Goal: Transaction & Acquisition: Purchase product/service

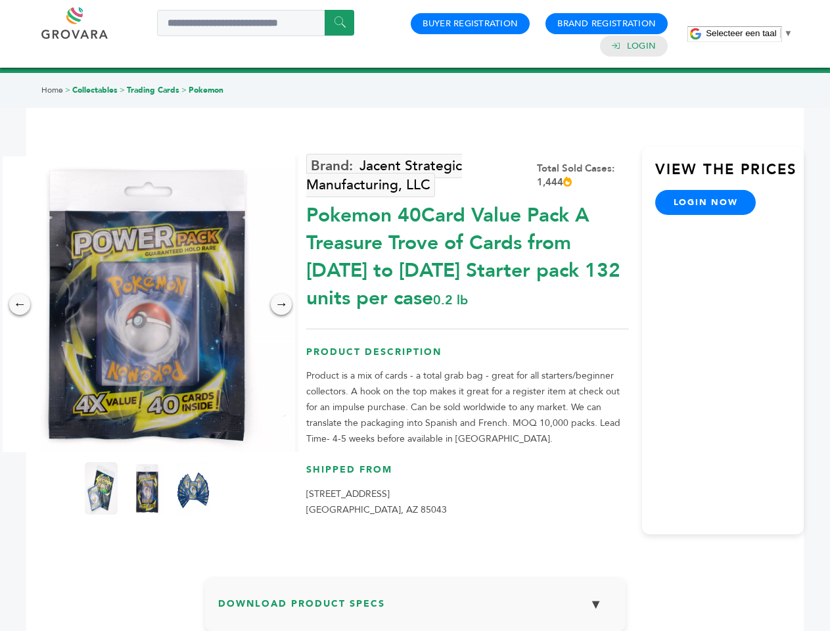
click at [749, 33] on span "Selecteer een taal" at bounding box center [741, 33] width 70 height 10
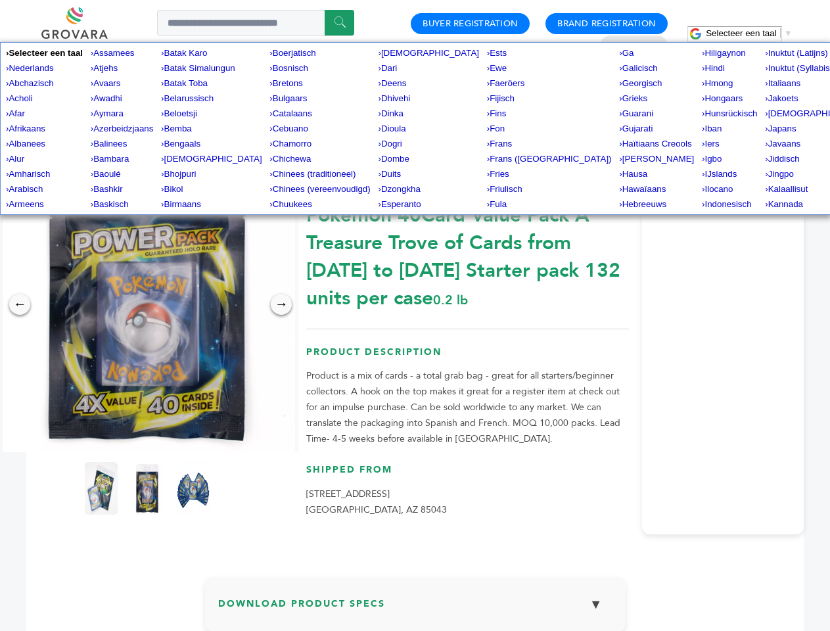
click at [147, 304] on img at bounding box center [147, 304] width 296 height 296
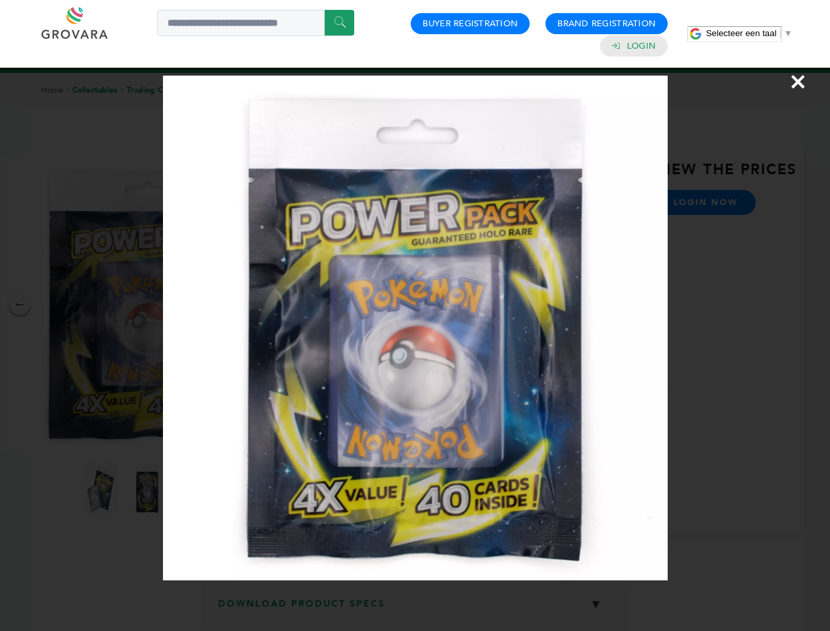
click at [20, 304] on div "×" at bounding box center [415, 315] width 830 height 631
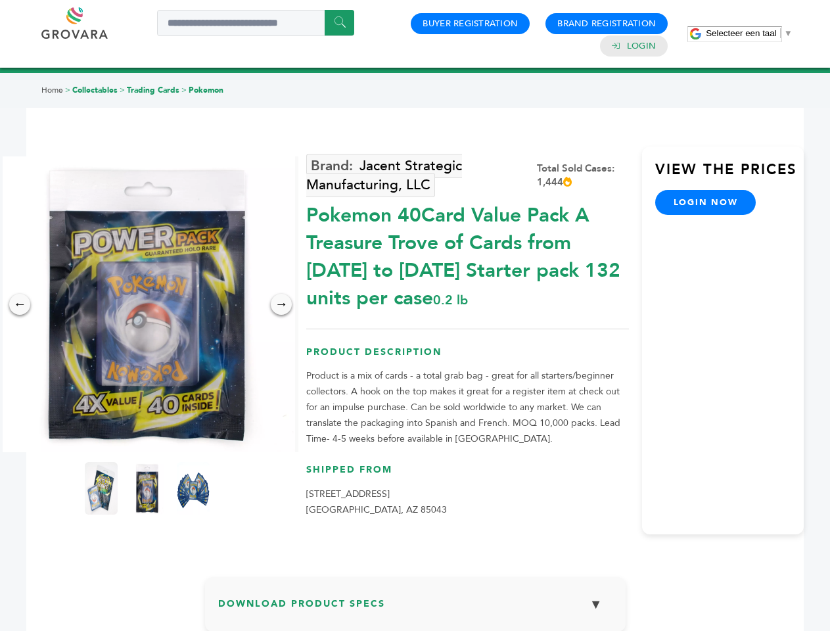
click at [281, 304] on div "→" at bounding box center [281, 304] width 21 height 21
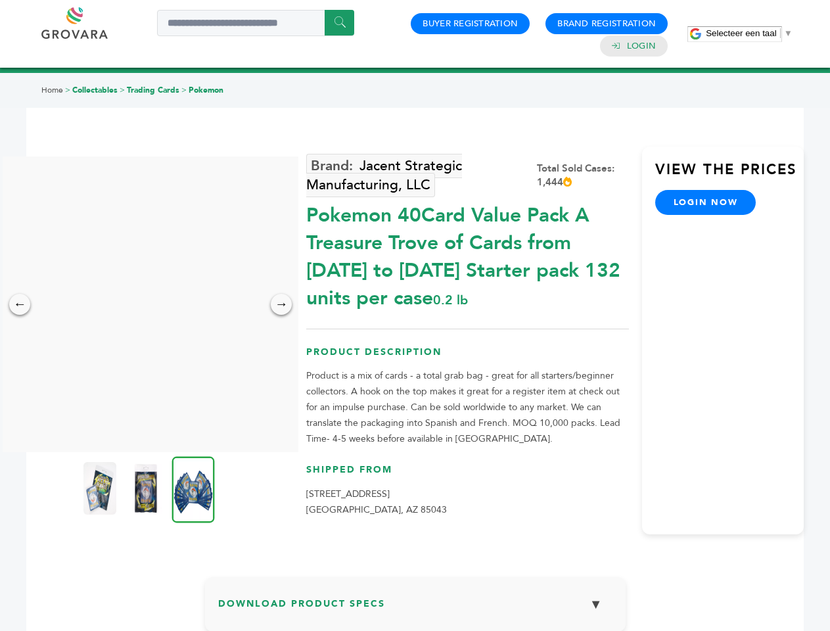
click at [101, 488] on img at bounding box center [99, 488] width 33 height 53
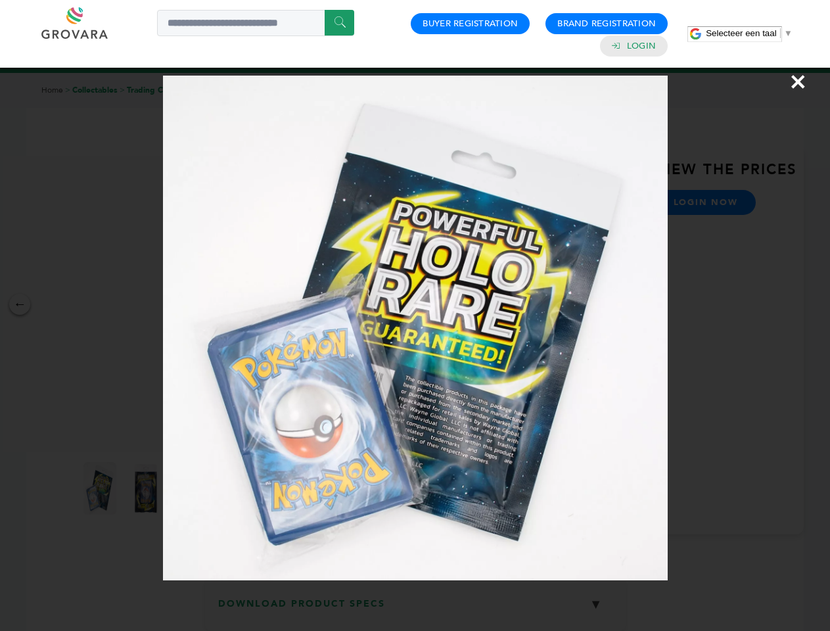
click at [147, 488] on div "×" at bounding box center [415, 315] width 830 height 631
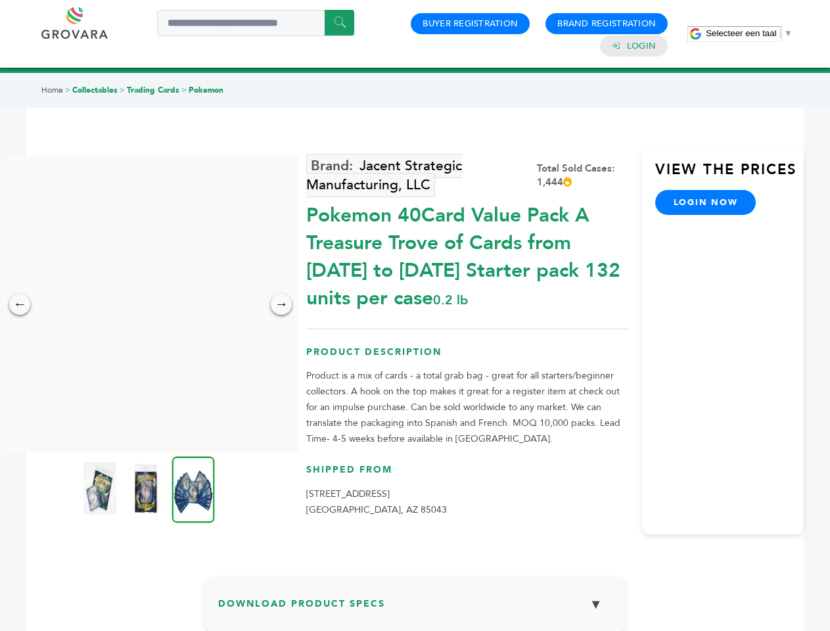
click at [193, 488] on img at bounding box center [193, 489] width 43 height 66
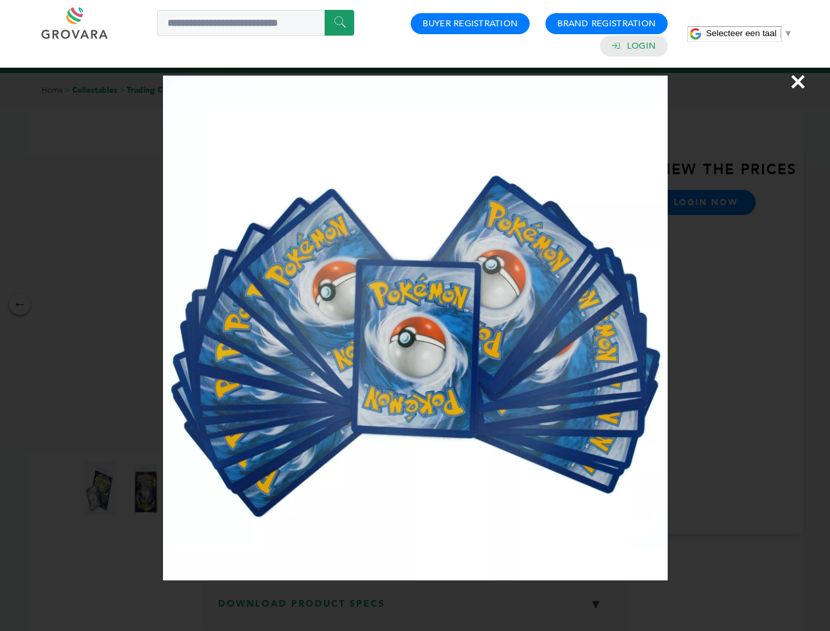
click at [415, 609] on div "×" at bounding box center [415, 315] width 830 height 631
